Goal: Transaction & Acquisition: Book appointment/travel/reservation

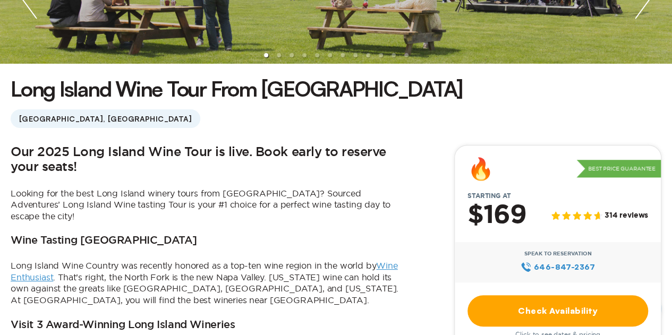
scroll to position [352, 0]
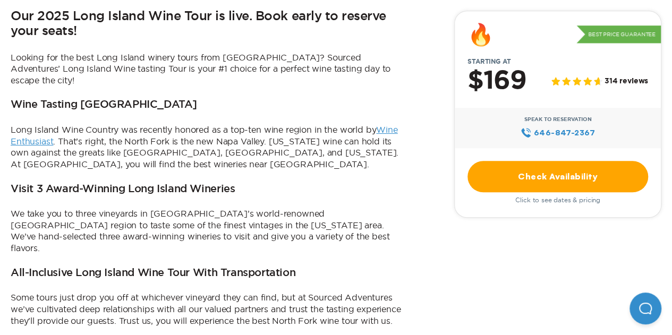
click at [512, 180] on link "Check Availability" at bounding box center [558, 176] width 181 height 31
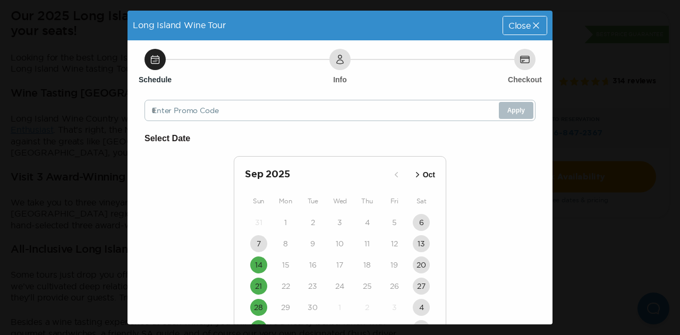
scroll to position [66, 0]
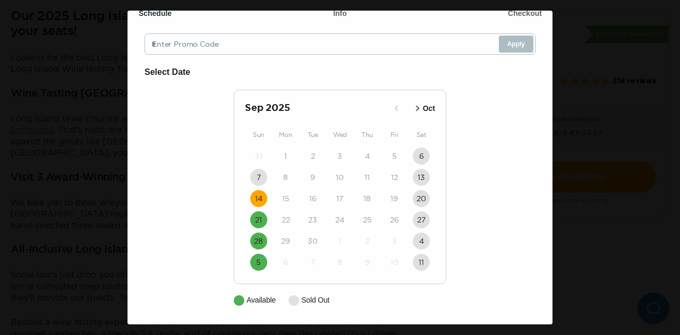
click at [255, 203] on time "14" at bounding box center [258, 198] width 7 height 11
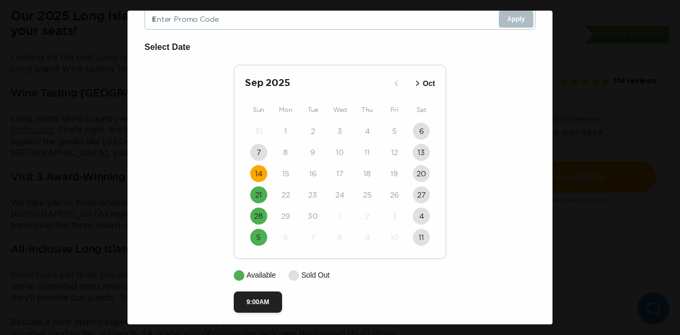
scroll to position [99, 0]
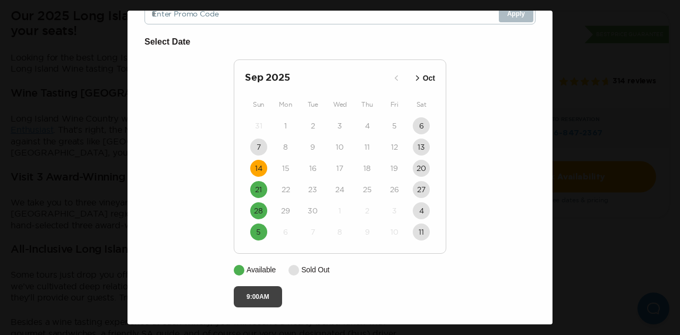
click at [265, 298] on button "9:00AM" at bounding box center [258, 296] width 48 height 21
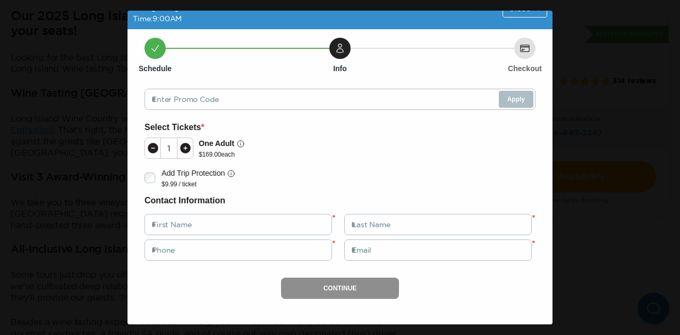
scroll to position [24, 0]
click at [187, 145] on icon at bounding box center [185, 148] width 11 height 11
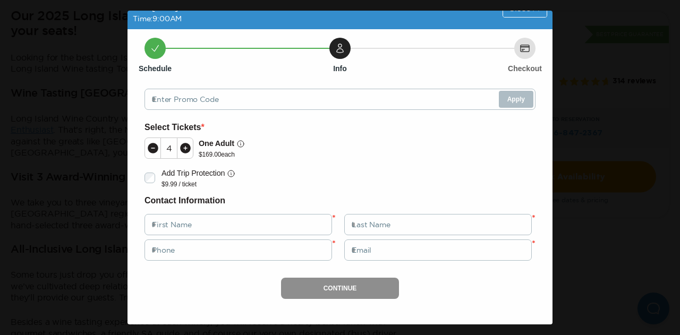
click at [187, 145] on icon at bounding box center [185, 148] width 11 height 11
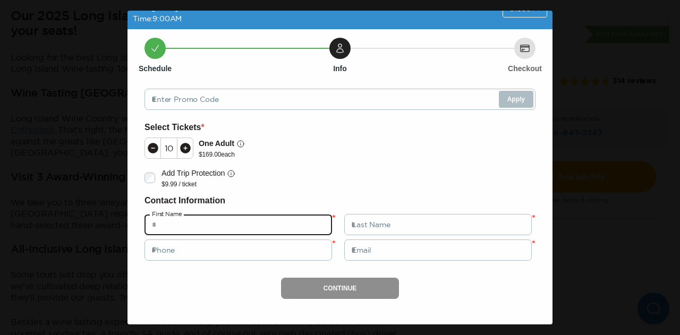
click at [255, 228] on input "text" at bounding box center [239, 224] width 188 height 21
type input "***"
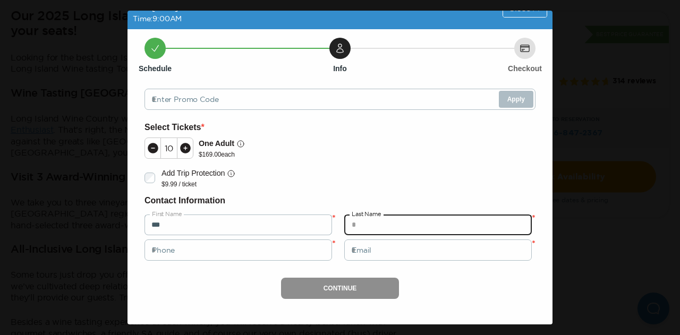
type input "*"
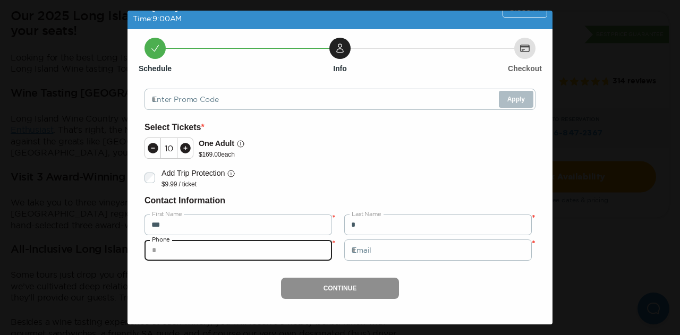
type input "**********"
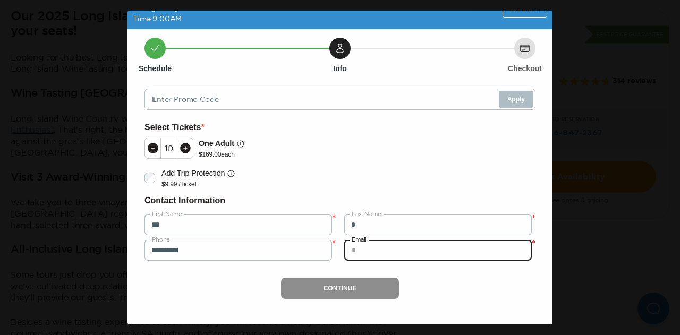
type input "**********"
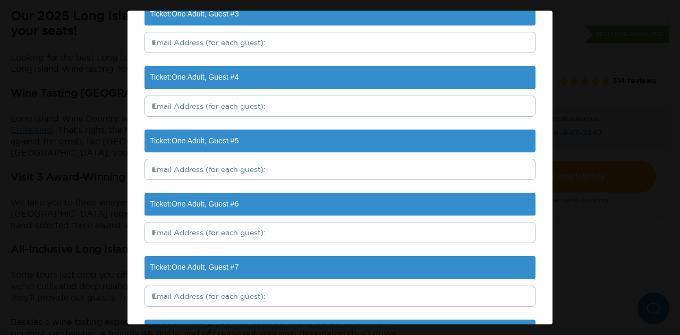
scroll to position [807, 0]
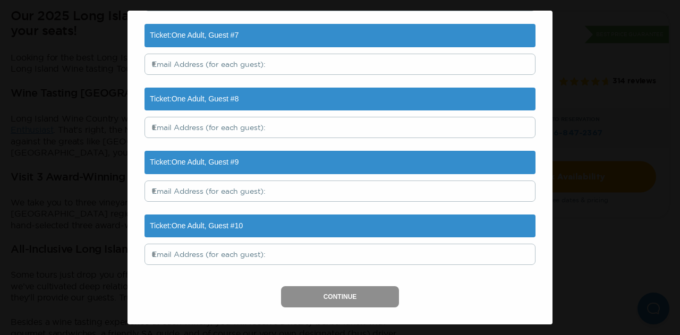
click at [241, 227] on div "Ticket: One Adult , Guest # 10" at bounding box center [340, 226] width 391 height 23
click at [312, 286] on div "Continue" at bounding box center [340, 296] width 391 height 21
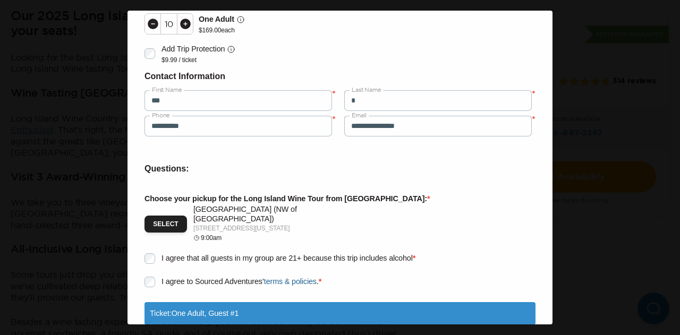
scroll to position [0, 0]
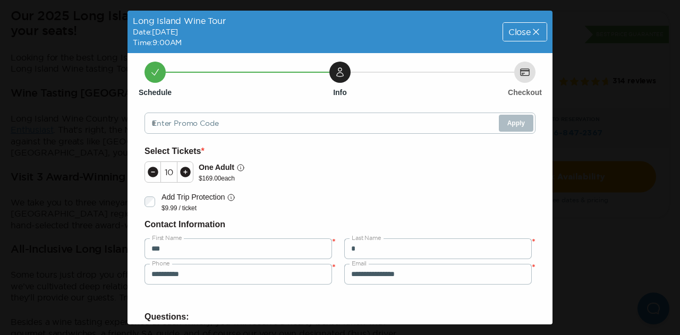
click at [531, 28] on icon at bounding box center [536, 32] width 11 height 11
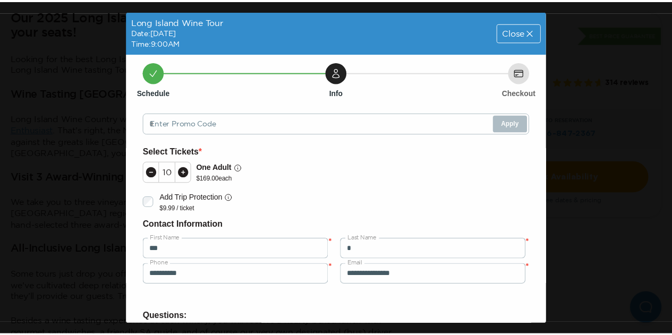
scroll to position [352, 0]
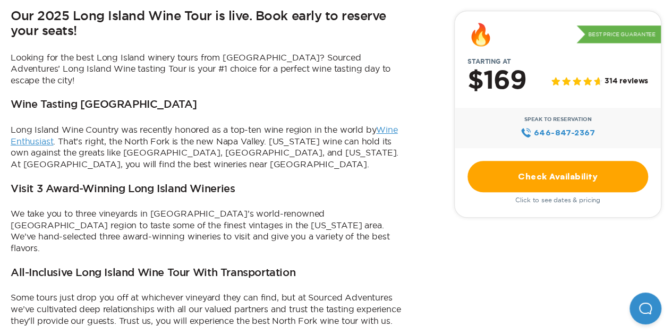
click at [358, 43] on div "Our 2025 Long Island Wine Tour is live. Book early to reserve your seats! Looki…" at bounding box center [209, 239] width 396 height 461
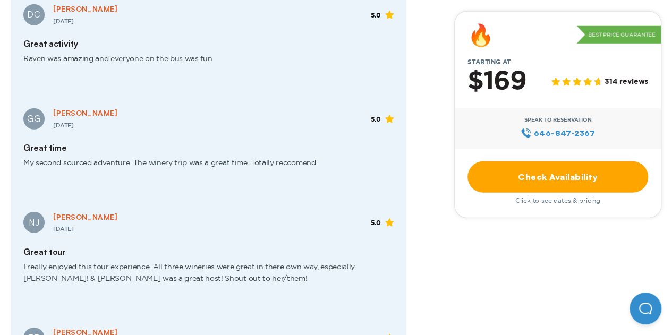
scroll to position [1448, 0]
click at [649, 323] on button "Open Beacon popover" at bounding box center [646, 309] width 32 height 32
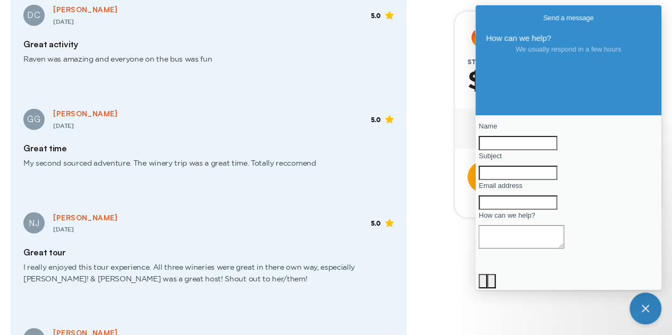
scroll to position [90, 0]
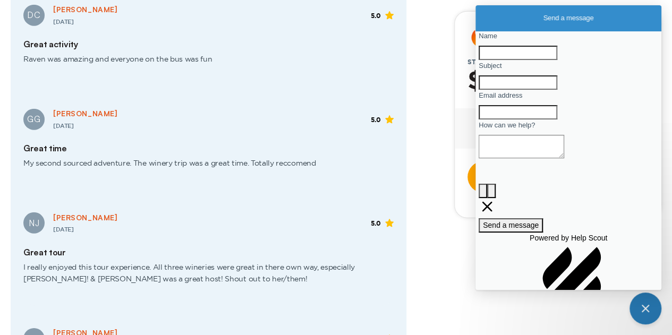
click at [647, 310] on button "Close Beacon popover" at bounding box center [646, 309] width 32 height 32
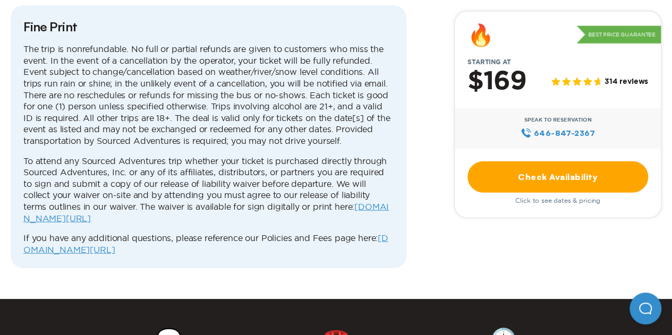
scroll to position [3138, 0]
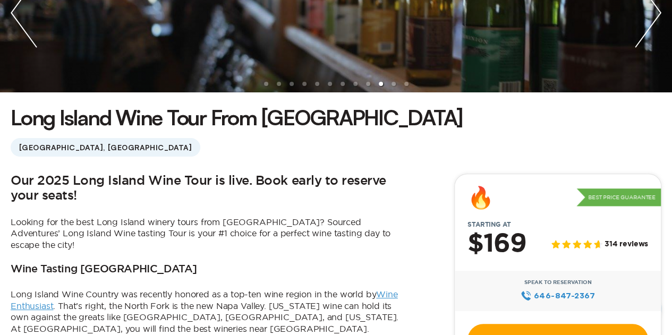
scroll to position [0, 0]
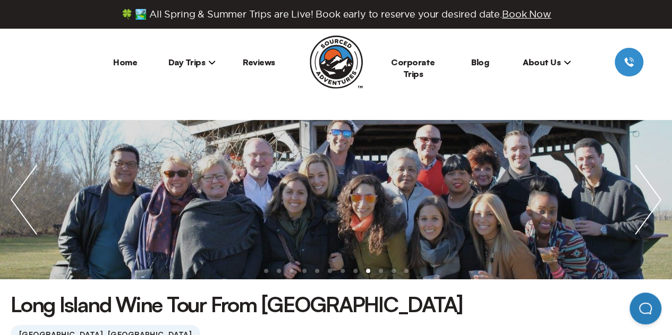
click at [648, 314] on button "Open Beacon popover" at bounding box center [646, 309] width 32 height 32
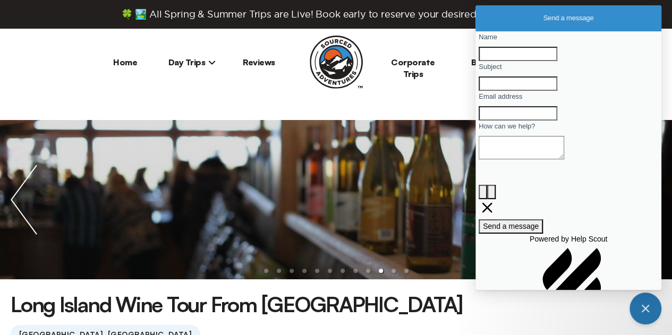
scroll to position [90, 0]
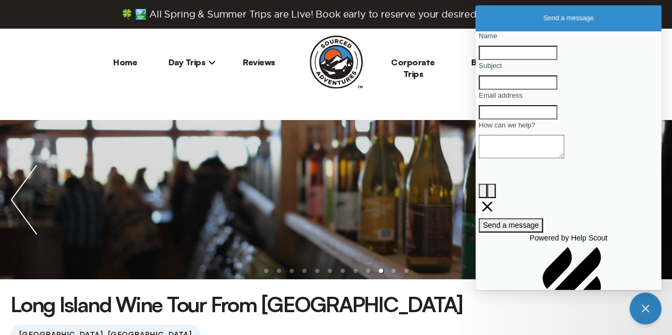
click at [529, 60] on input "Name" at bounding box center [518, 53] width 79 height 14
type input "******"
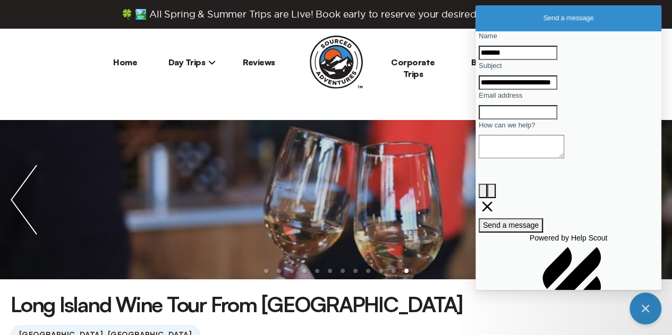
type input "**********"
click at [522, 120] on input "Email address" at bounding box center [518, 112] width 79 height 14
type input "**********"
click at [541, 158] on textarea "How can we help?" at bounding box center [522, 146] width 86 height 23
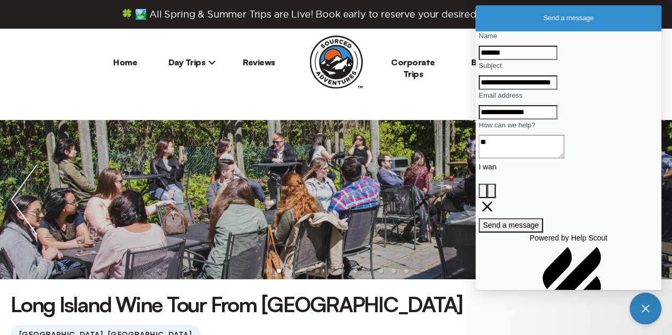
type textarea "*"
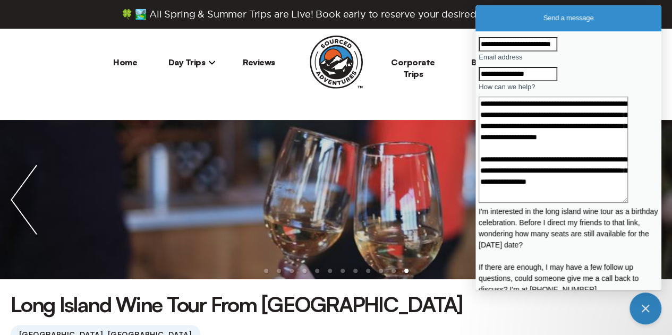
scroll to position [27, 0]
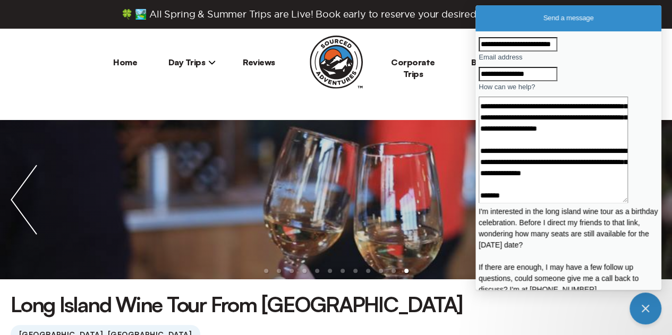
type textarea "**********"
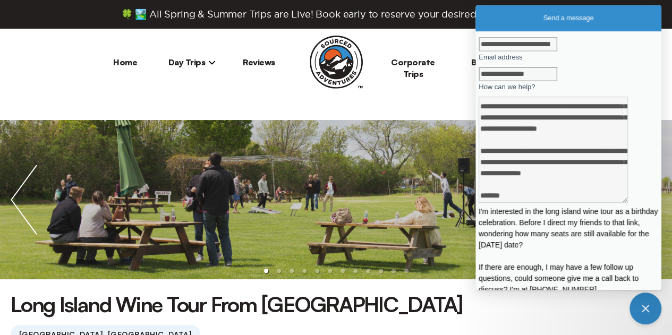
scroll to position [0, 0]
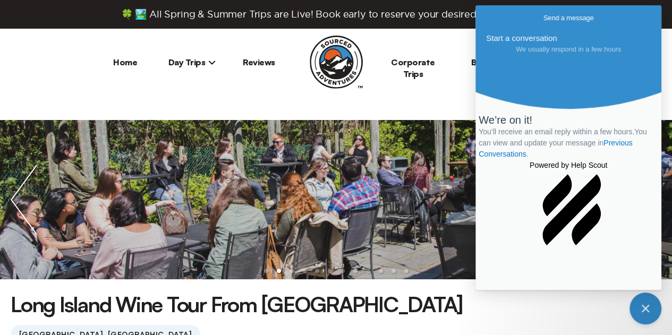
click at [588, 31] on div at bounding box center [568, 31] width 165 height 0
click at [544, 15] on span "Go back" at bounding box center [544, 18] width 0 height 9
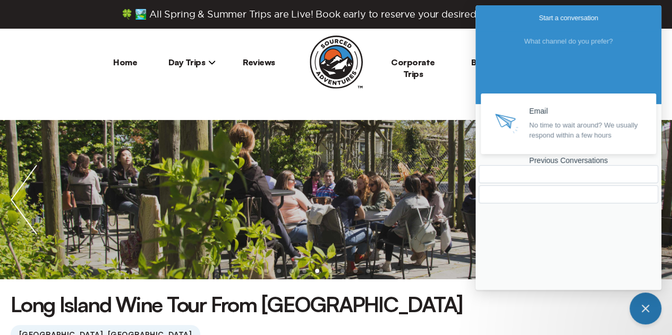
click at [650, 310] on button "Close Beacon popover" at bounding box center [646, 309] width 32 height 32
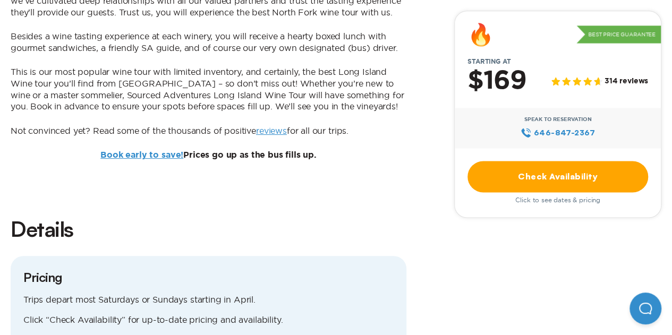
scroll to position [660, 0]
click at [493, 176] on link "Check Availability" at bounding box center [558, 176] width 181 height 31
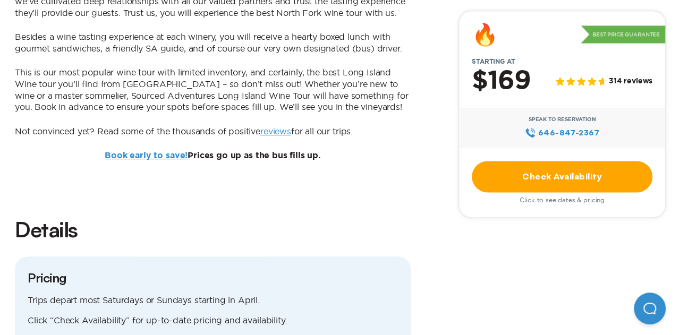
scroll to position [0, 0]
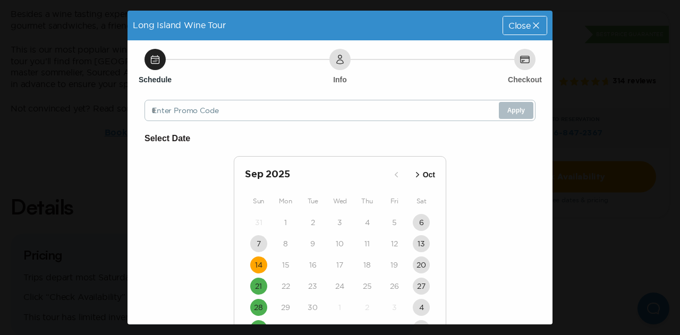
click at [255, 260] on time "14" at bounding box center [258, 265] width 7 height 11
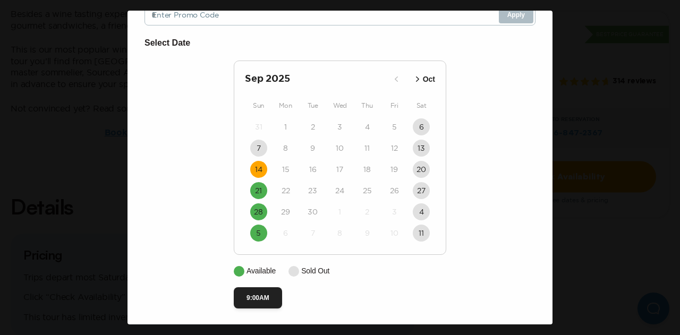
scroll to position [99, 0]
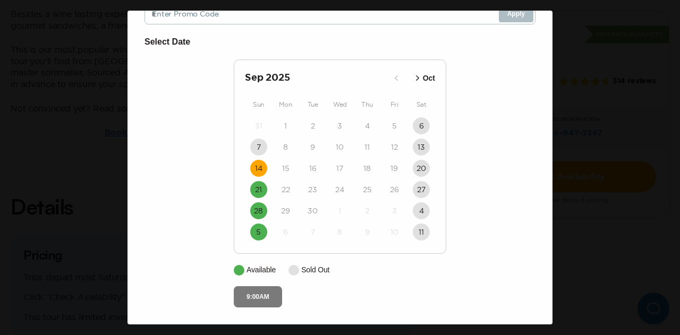
click at [256, 300] on button "9:00AM" at bounding box center [258, 296] width 48 height 21
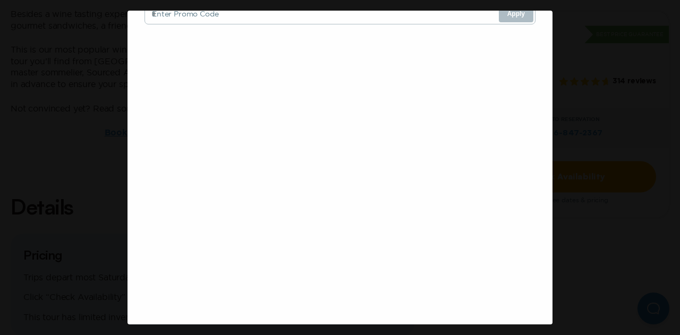
scroll to position [24, 0]
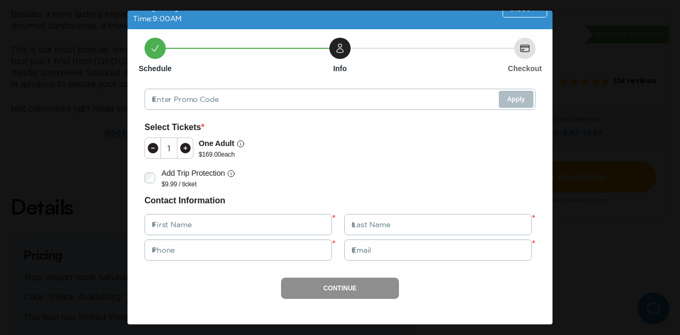
click at [183, 146] on icon at bounding box center [185, 148] width 11 height 11
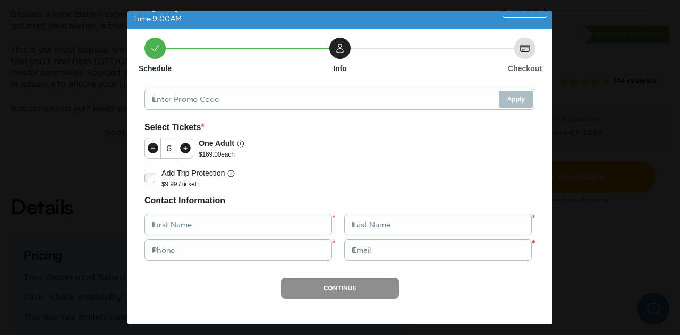
click at [183, 146] on icon at bounding box center [185, 148] width 11 height 11
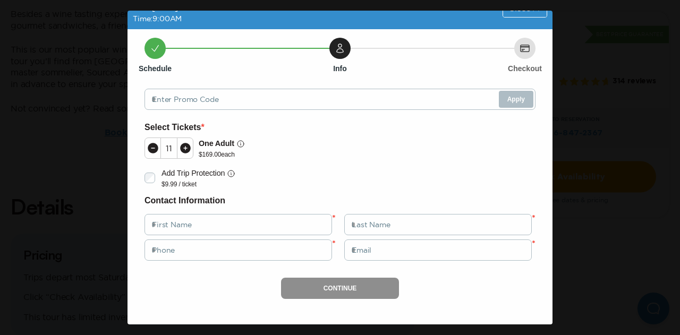
click at [183, 146] on icon at bounding box center [185, 148] width 11 height 11
click at [274, 164] on div "Select Tickets * 13 One Adult $ 169.00 each Add Trip Protection $9.99 / ticket …" at bounding box center [340, 210] width 391 height 179
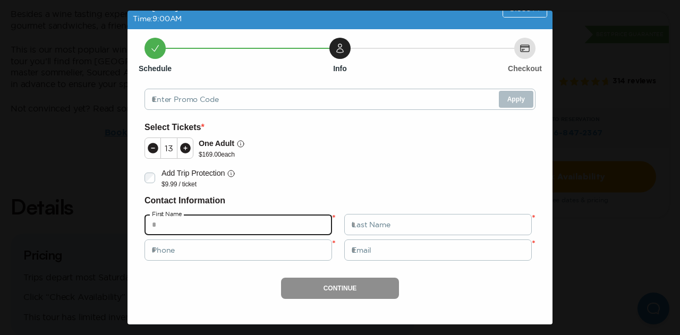
click at [250, 217] on input "text" at bounding box center [239, 224] width 188 height 21
click at [260, 228] on input "text" at bounding box center [239, 224] width 188 height 21
type input "***"
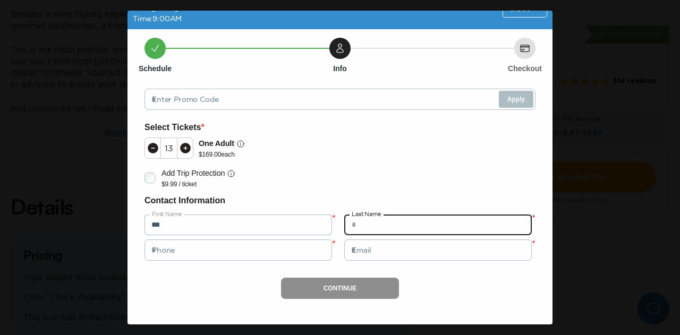
type input "*"
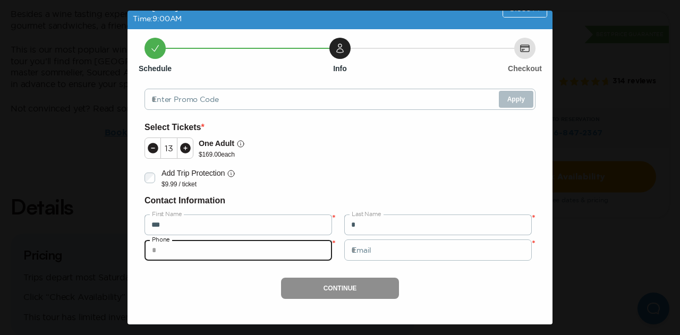
type input "**********"
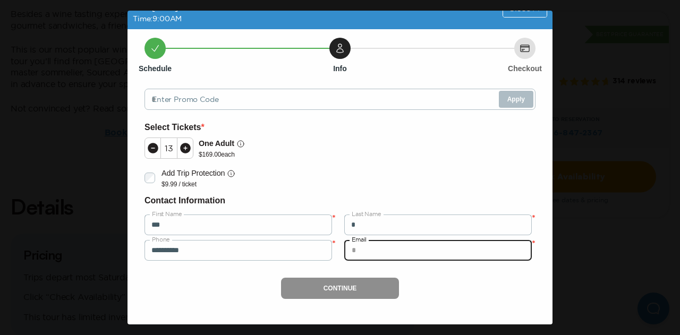
type input "**********"
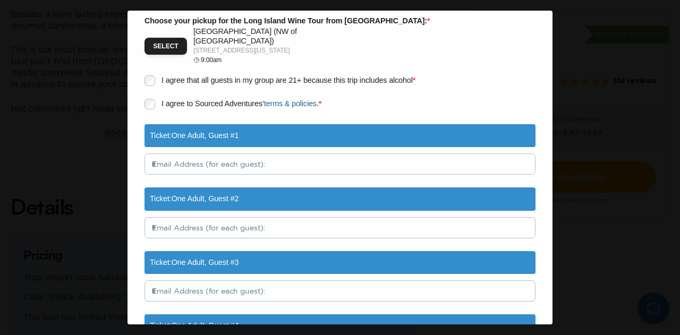
scroll to position [326, 0]
click at [168, 42] on button "Select" at bounding box center [166, 46] width 43 height 17
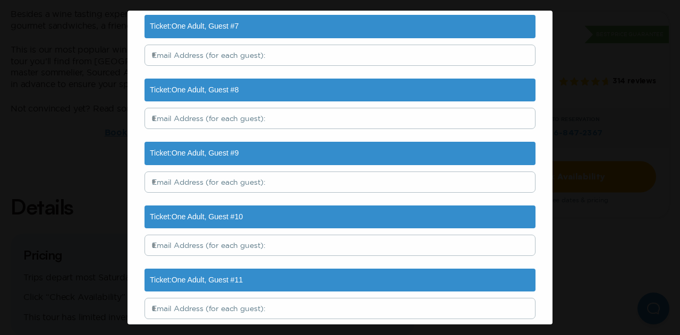
scroll to position [997, 0]
